Goal: Task Accomplishment & Management: Manage account settings

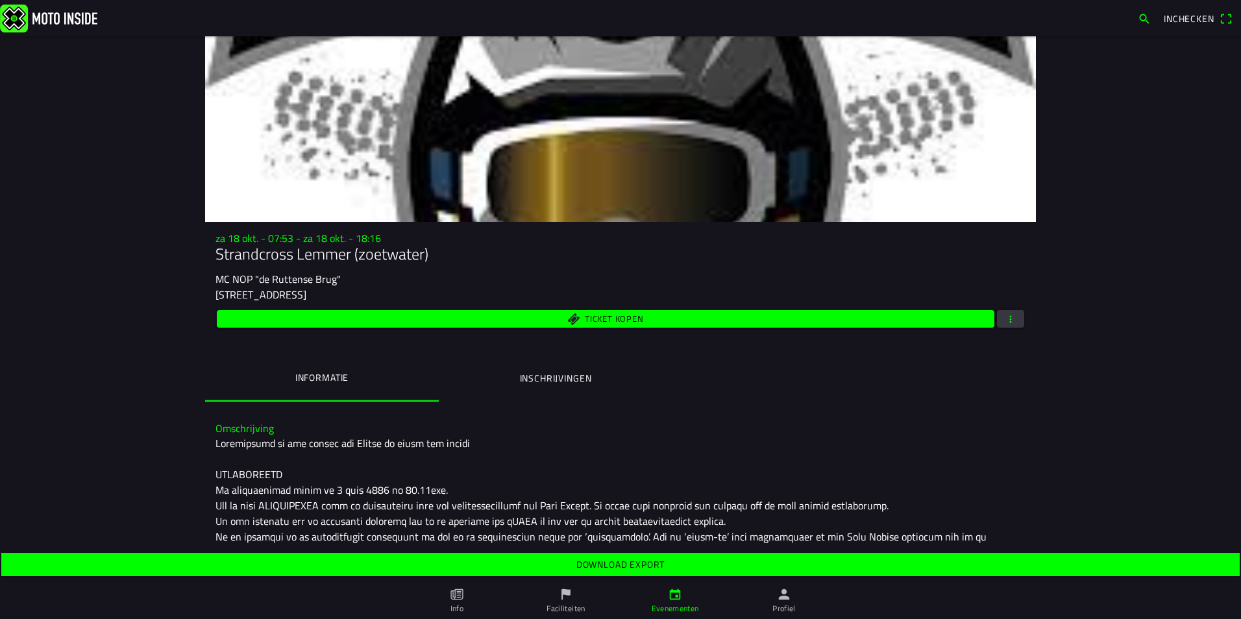
scroll to position [195, 0]
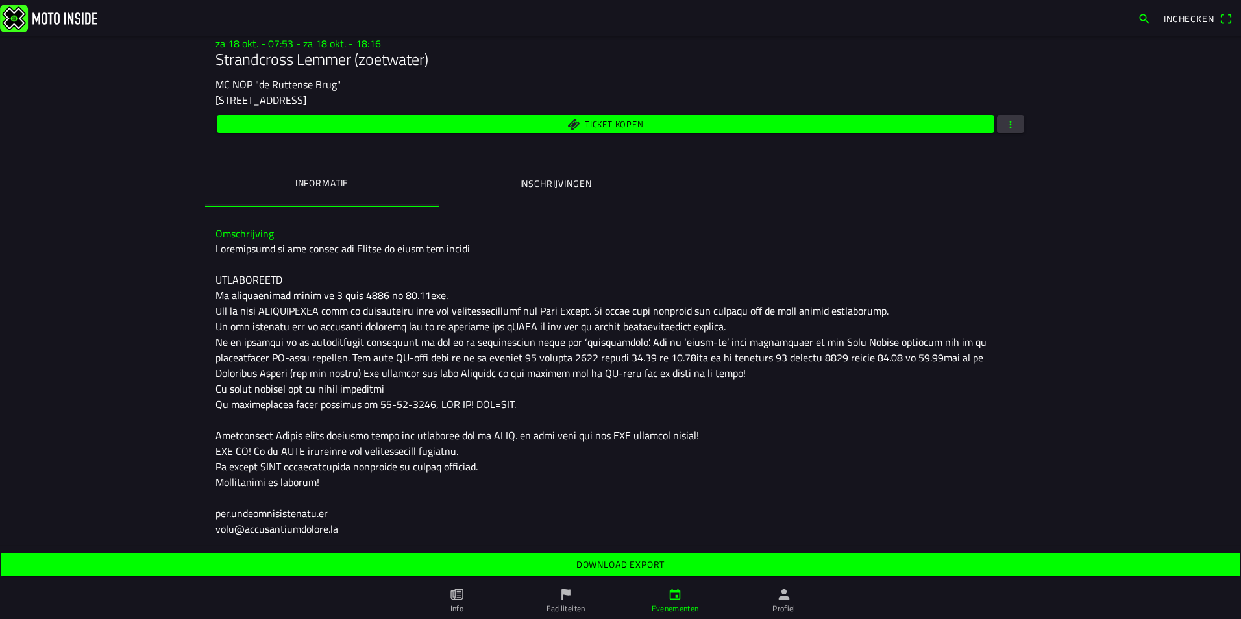
click at [570, 186] on ion-label "Inschrijvingen" at bounding box center [556, 184] width 72 height 14
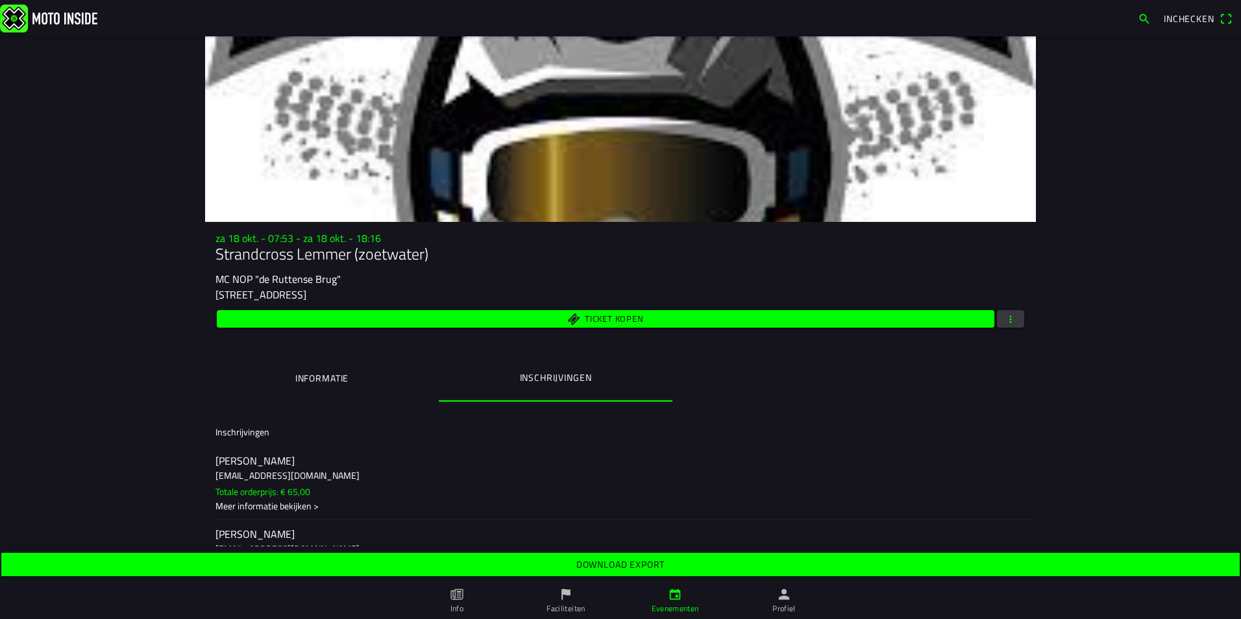
scroll to position [22345, 0]
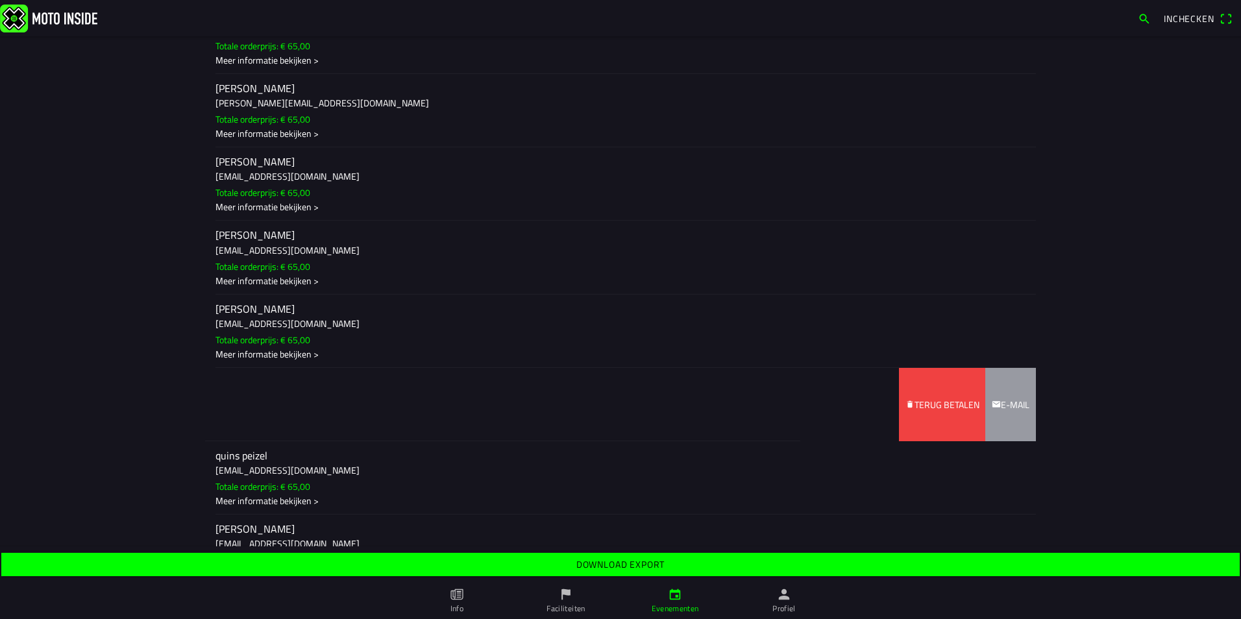
drag, startPoint x: 770, startPoint y: 416, endPoint x: 417, endPoint y: 404, distance: 352.7
click at [0, 0] on ion-item-sliding "[PERSON_NAME] [EMAIL_ADDRESS][DOMAIN_NAME] Totale orderprijs: € 65,00 Meer info…" at bounding box center [0, 0] width 0 height 0
click at [0, 0] on slot "Terug betalen" at bounding box center [0, 0] width 0 height 0
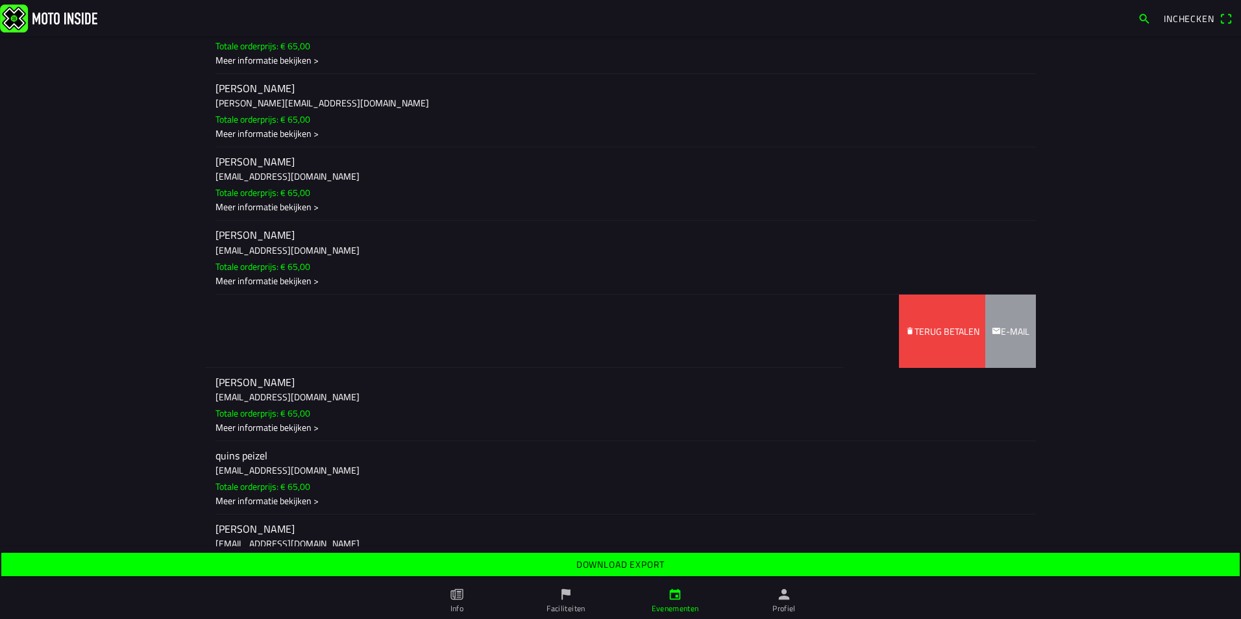
drag, startPoint x: 680, startPoint y: 340, endPoint x: 438, endPoint y: 342, distance: 242.8
click at [438, 342] on ion-item-sliding "[PERSON_NAME] [EMAIL_ADDRESS][DOMAIN_NAME] Totale orderprijs: € 65,00 Meer info…" at bounding box center [620, 331] width 831 height 73
click at [0, 0] on slot "Terug betalen" at bounding box center [0, 0] width 0 height 0
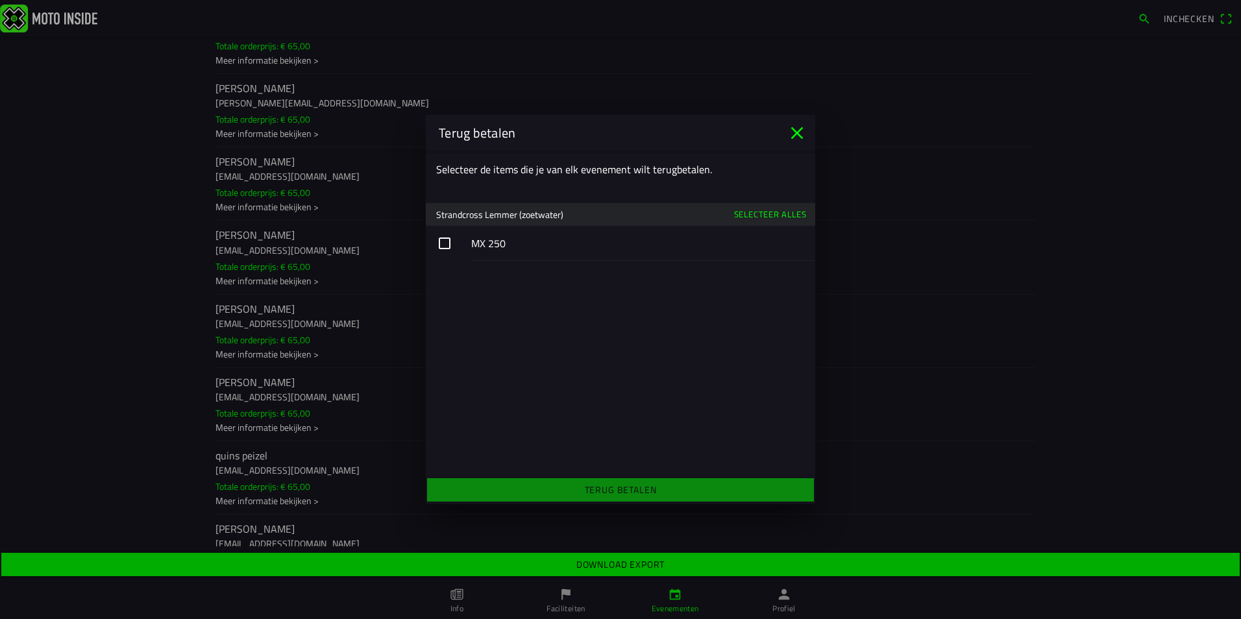
click at [797, 136] on icon "close" at bounding box center [797, 133] width 21 height 21
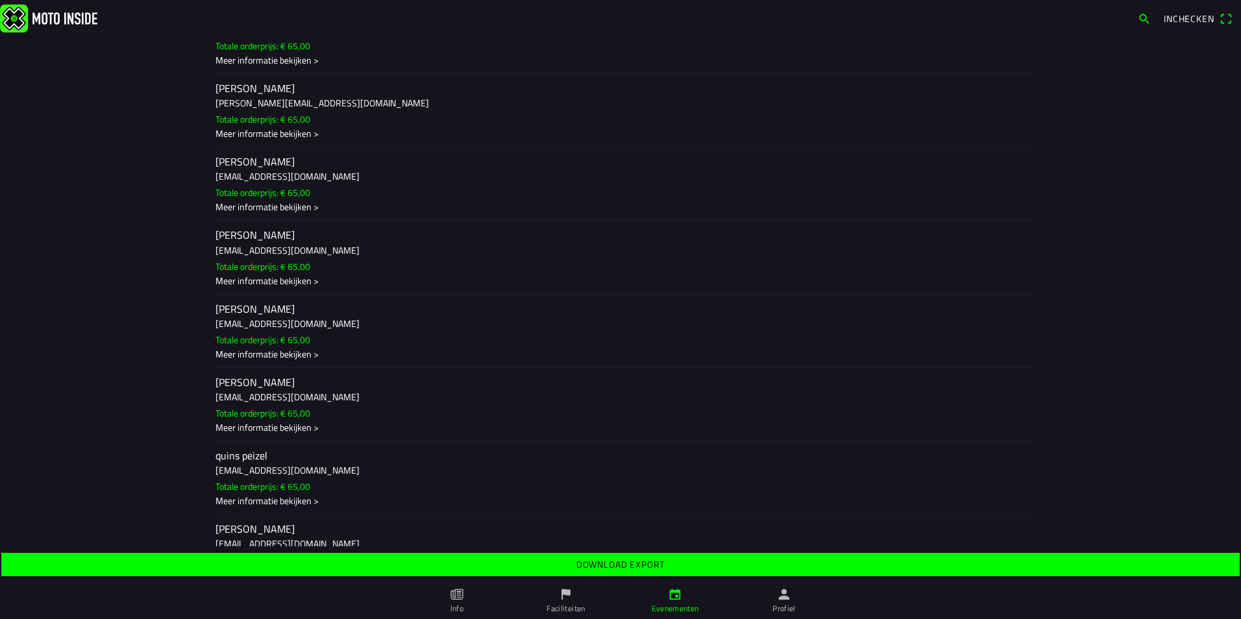
click at [302, 324] on h3 "[EMAIL_ADDRESS][DOMAIN_NAME]" at bounding box center [621, 324] width 810 height 14
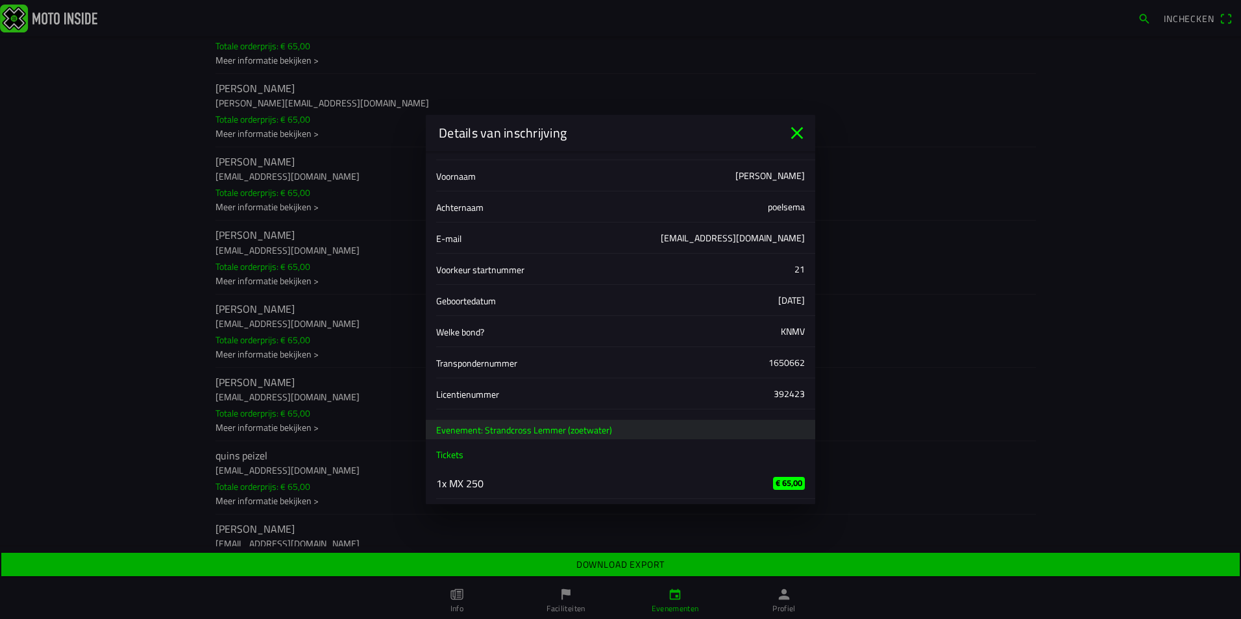
scroll to position [0, 0]
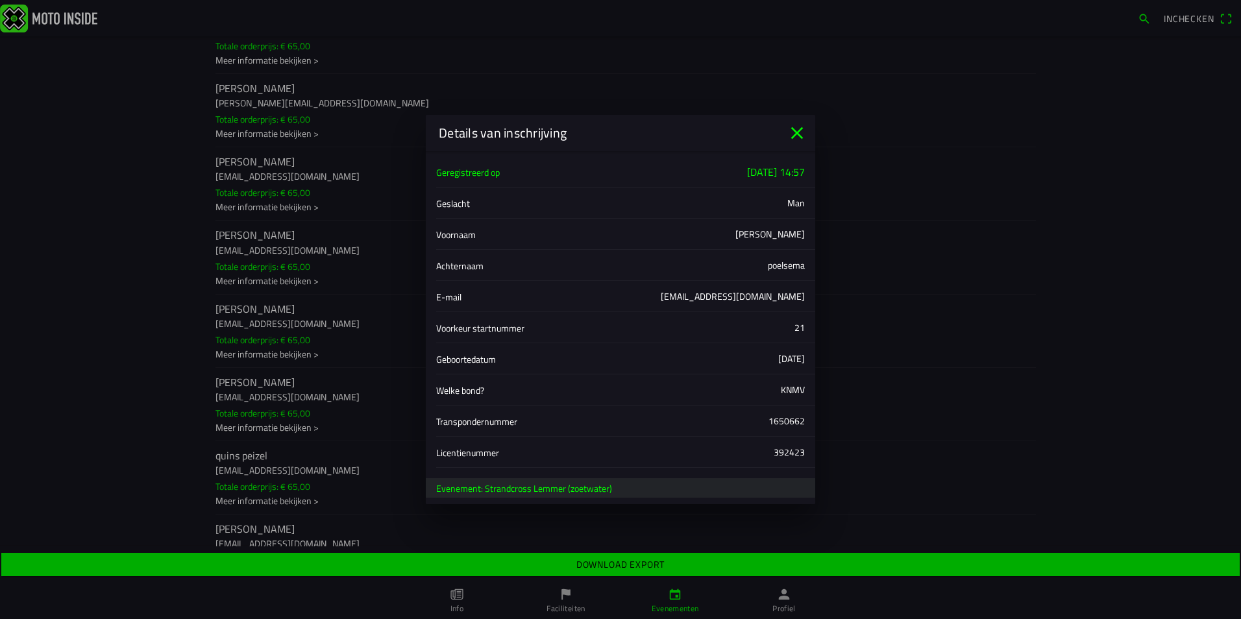
click at [794, 129] on icon "close" at bounding box center [797, 133] width 12 height 12
